Goal: Task Accomplishment & Management: Use online tool/utility

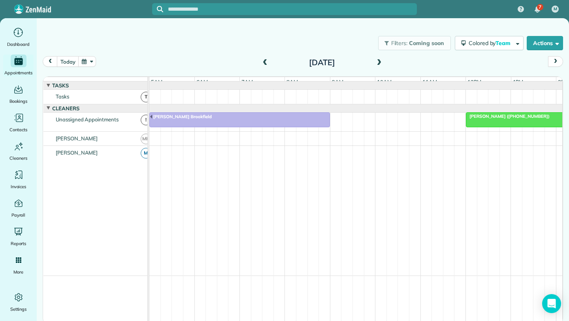
scroll to position [0, 45]
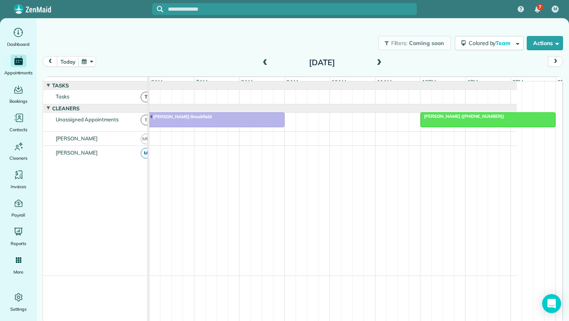
click at [92, 60] on button "button" at bounding box center [87, 61] width 18 height 11
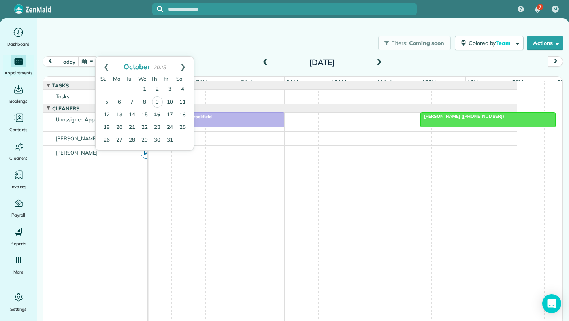
click at [158, 115] on link "16" at bounding box center [157, 115] width 13 height 13
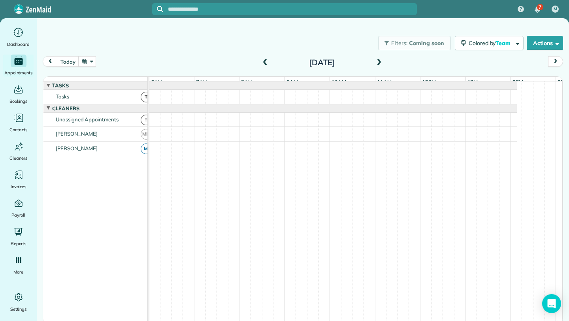
click at [264, 60] on span at bounding box center [265, 62] width 9 height 7
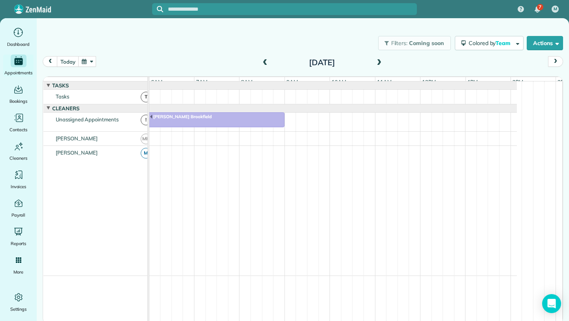
click at [264, 60] on span at bounding box center [265, 62] width 9 height 7
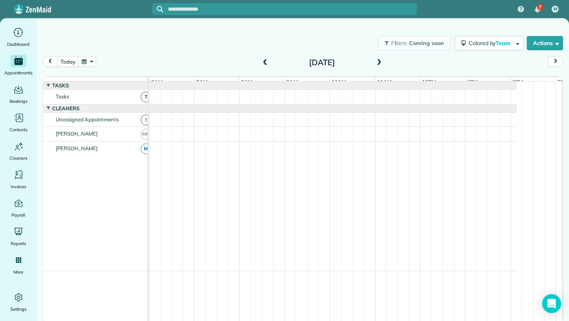
click at [264, 60] on span at bounding box center [265, 62] width 9 height 7
click at [92, 62] on button "button" at bounding box center [87, 61] width 18 height 11
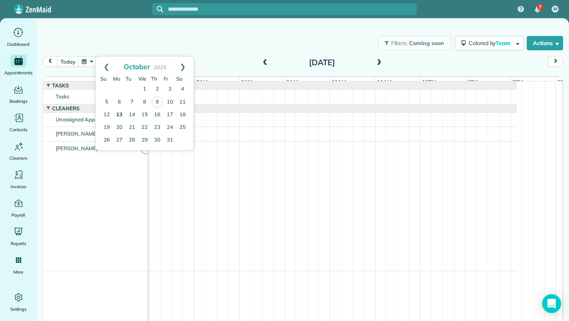
click at [121, 115] on link "13" at bounding box center [119, 115] width 13 height 13
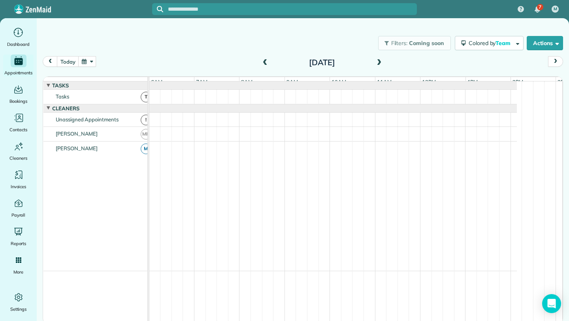
click at [377, 64] on span at bounding box center [379, 62] width 9 height 7
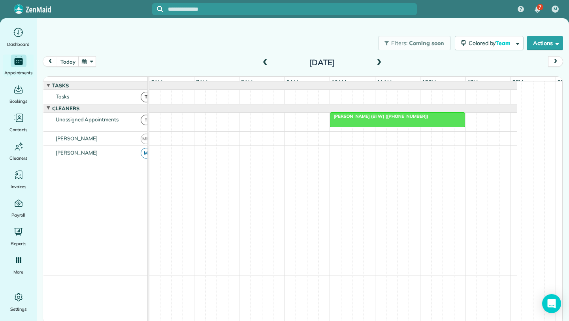
click at [377, 64] on span at bounding box center [379, 62] width 9 height 7
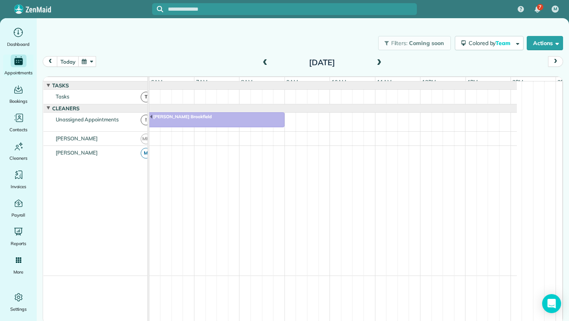
click at [377, 64] on span at bounding box center [379, 62] width 9 height 7
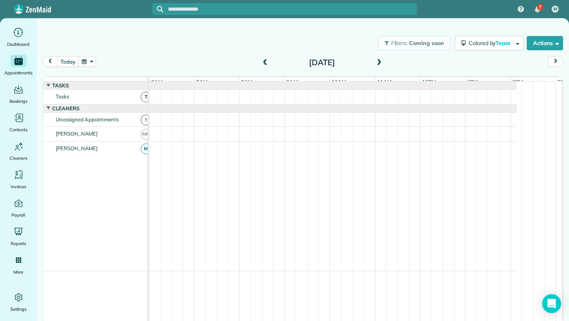
click at [264, 64] on span at bounding box center [265, 62] width 9 height 7
click at [76, 60] on button "today" at bounding box center [68, 61] width 22 height 11
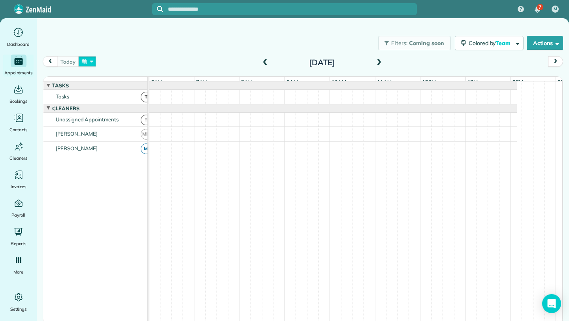
click at [90, 61] on button "button" at bounding box center [87, 61] width 18 height 11
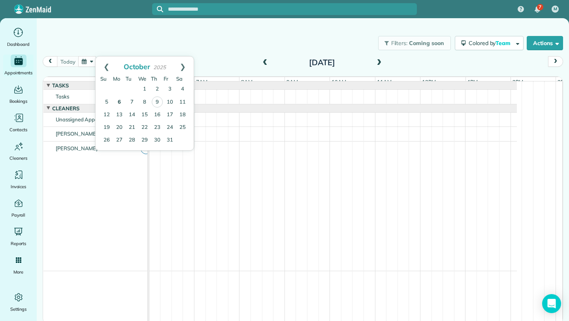
click at [119, 100] on link "6" at bounding box center [119, 102] width 13 height 13
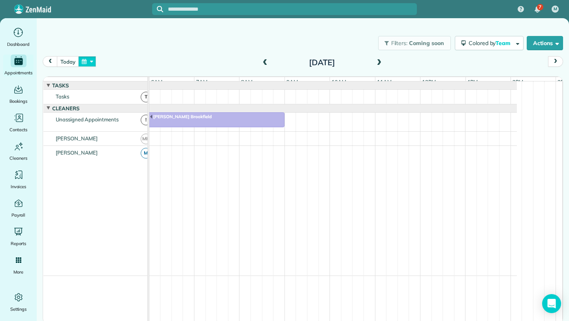
click at [85, 66] on button "button" at bounding box center [87, 61] width 18 height 11
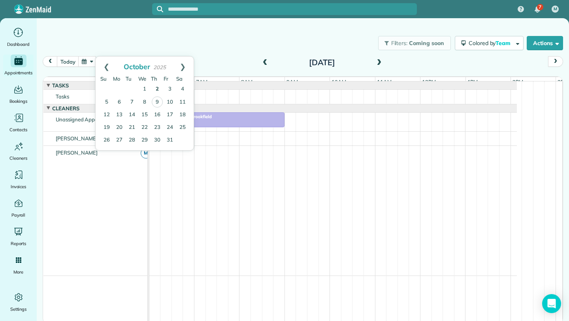
click at [155, 89] on link "2" at bounding box center [157, 89] width 13 height 13
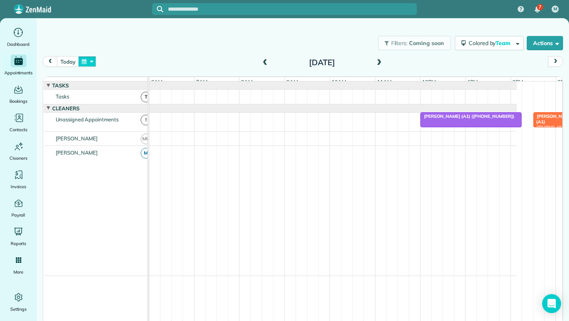
click at [89, 62] on button "button" at bounding box center [87, 61] width 18 height 11
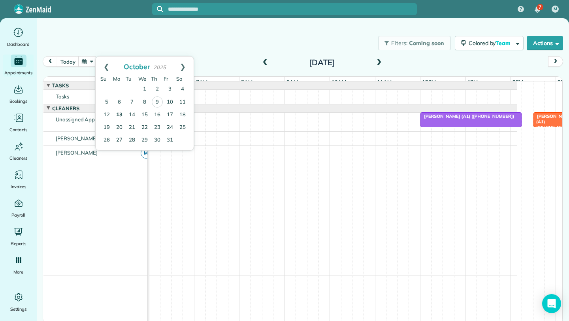
click at [119, 115] on link "13" at bounding box center [119, 115] width 13 height 13
